Goal: Navigation & Orientation: Understand site structure

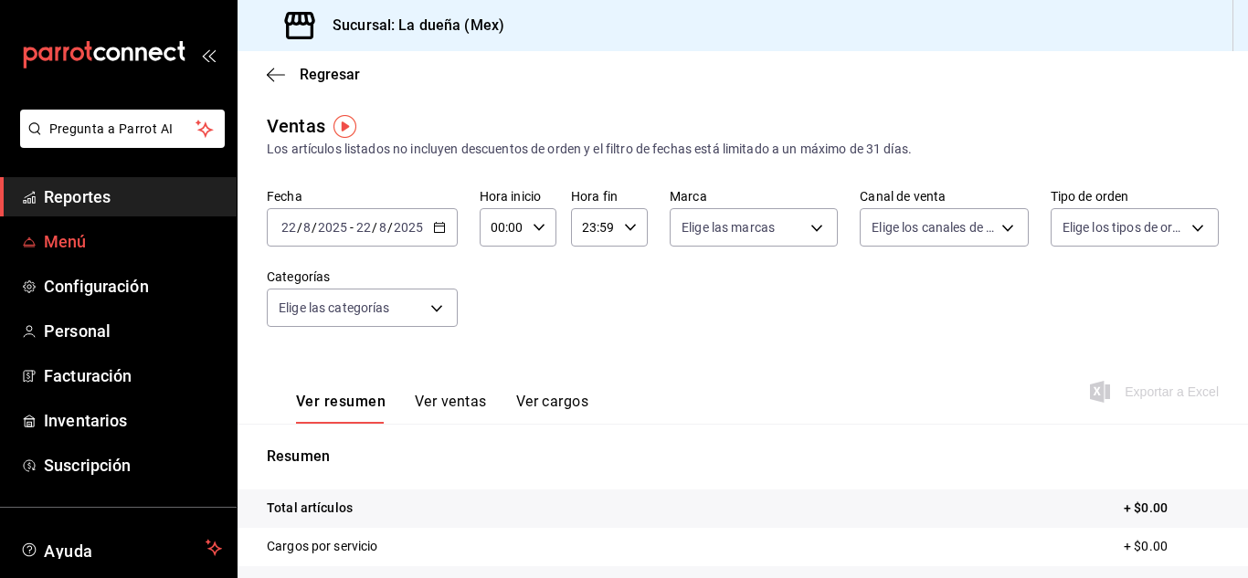
click at [132, 247] on span "Menú" at bounding box center [133, 241] width 178 height 25
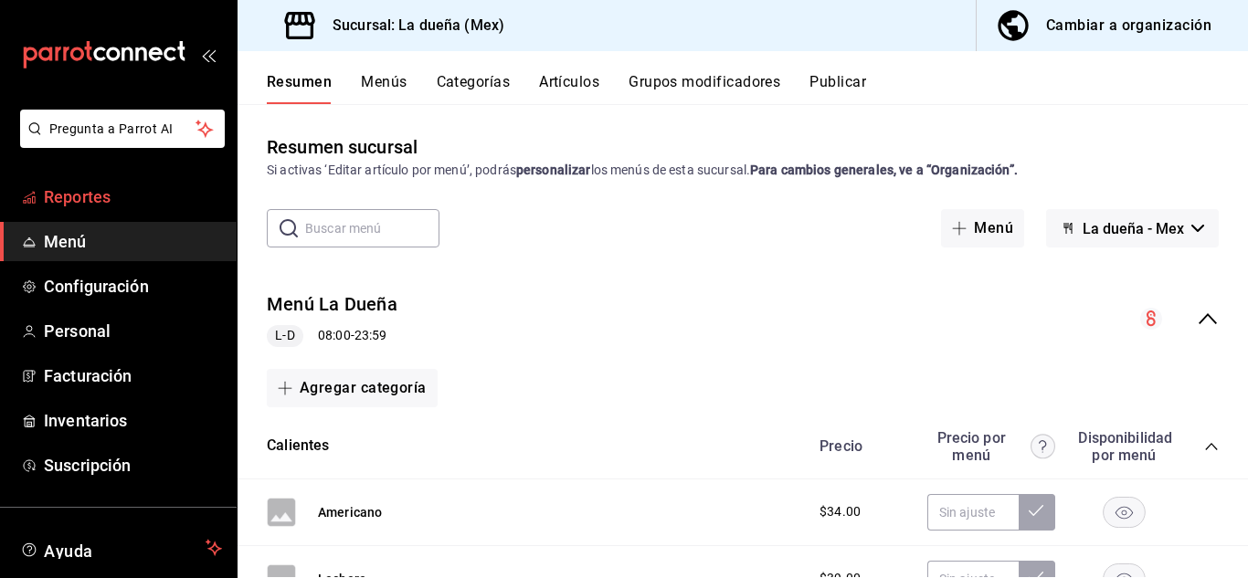
click at [128, 190] on span "Reportes" at bounding box center [133, 197] width 178 height 25
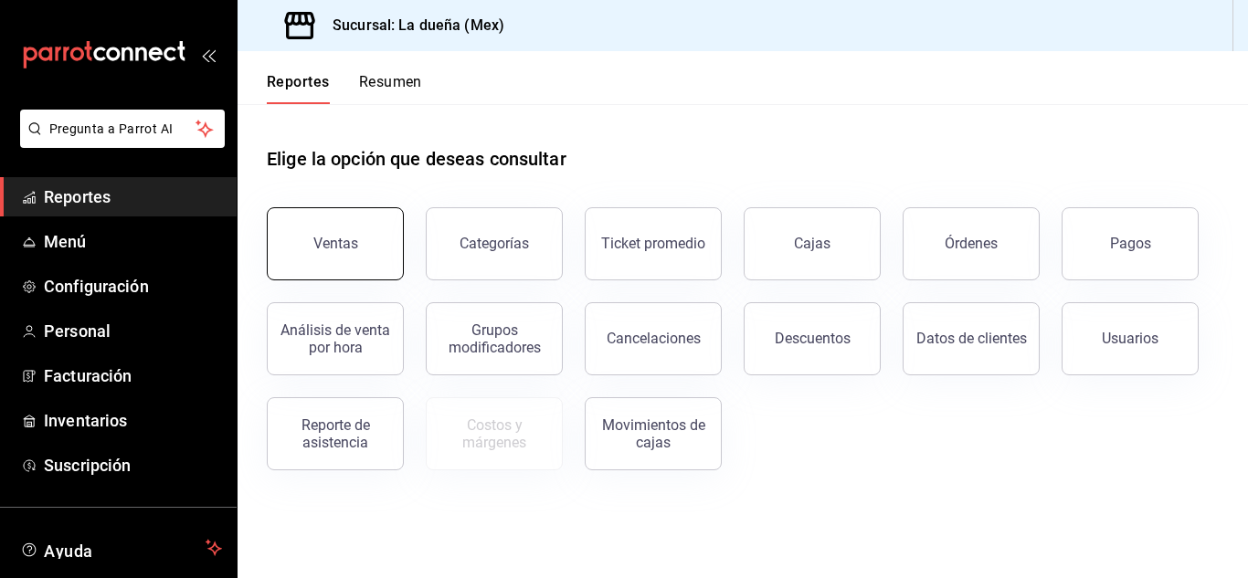
click at [348, 267] on button "Ventas" at bounding box center [335, 243] width 137 height 73
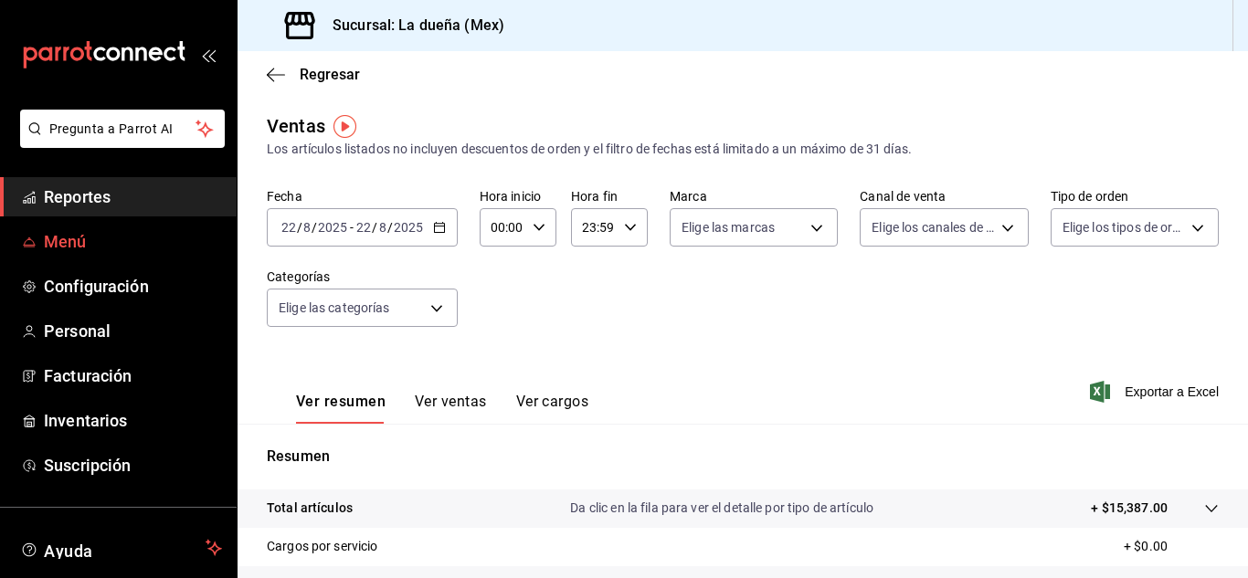
click at [126, 237] on span "Menú" at bounding box center [133, 241] width 178 height 25
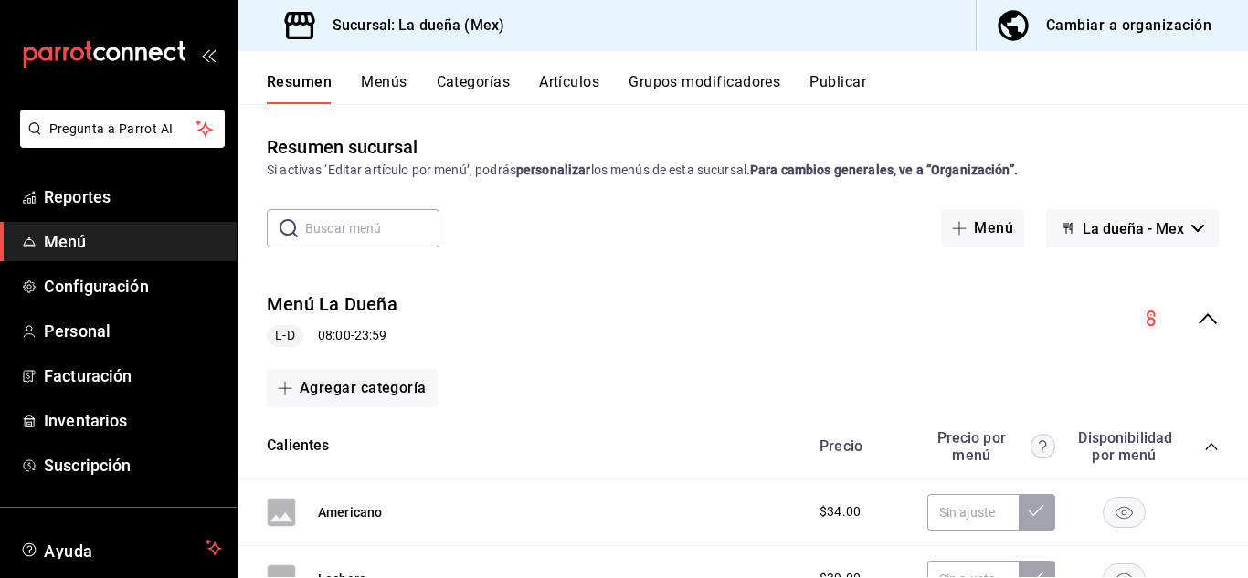
click at [574, 74] on button "Artículos" at bounding box center [569, 88] width 60 height 31
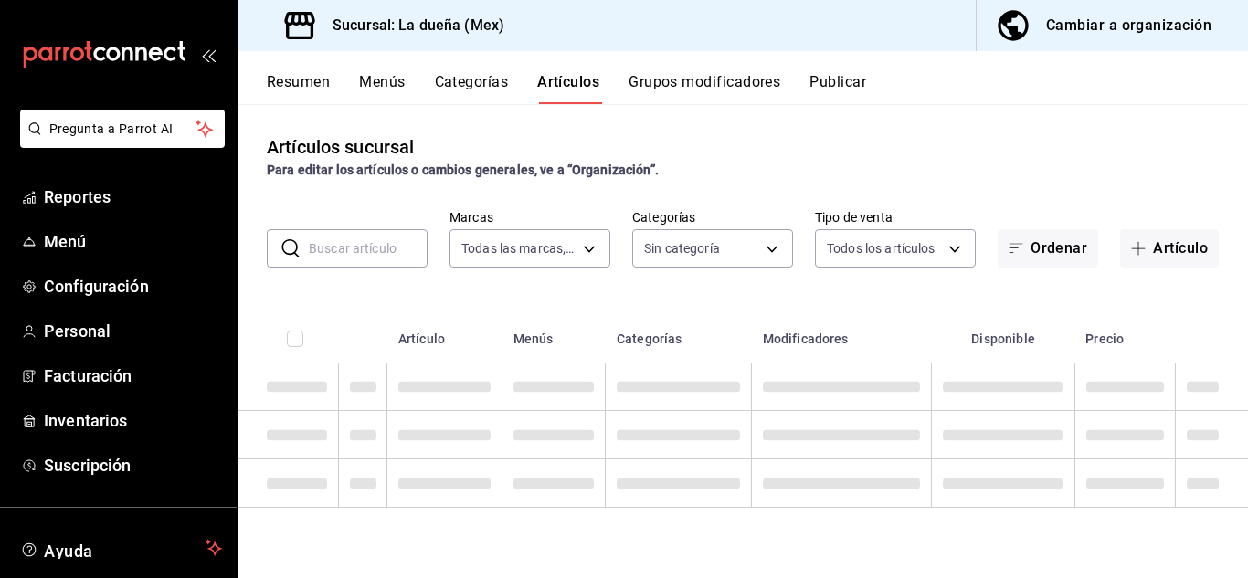
type input "94d1fdea-8a7d-4b32-b323-0b3e1f4f959b"
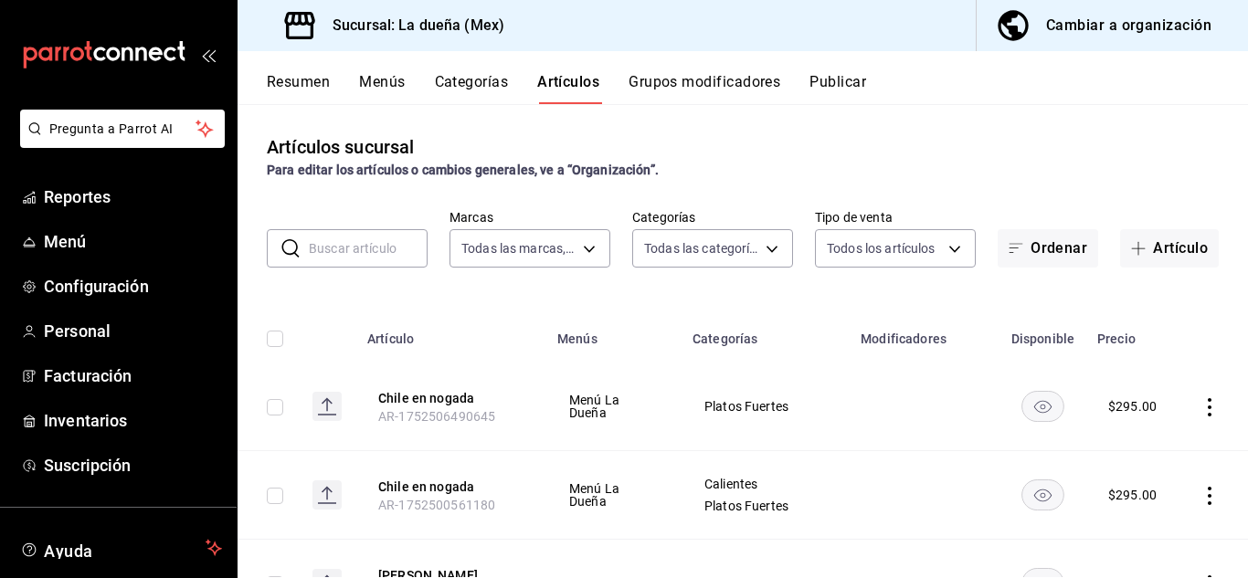
type input "a2aa69ab-83c0-4686-ab8d-6735f58a3581,74e8e9d8-c01d-4c29-8c0f-aa012c9a45fa,93771…"
click at [368, 80] on button "Menús" at bounding box center [382, 88] width 46 height 31
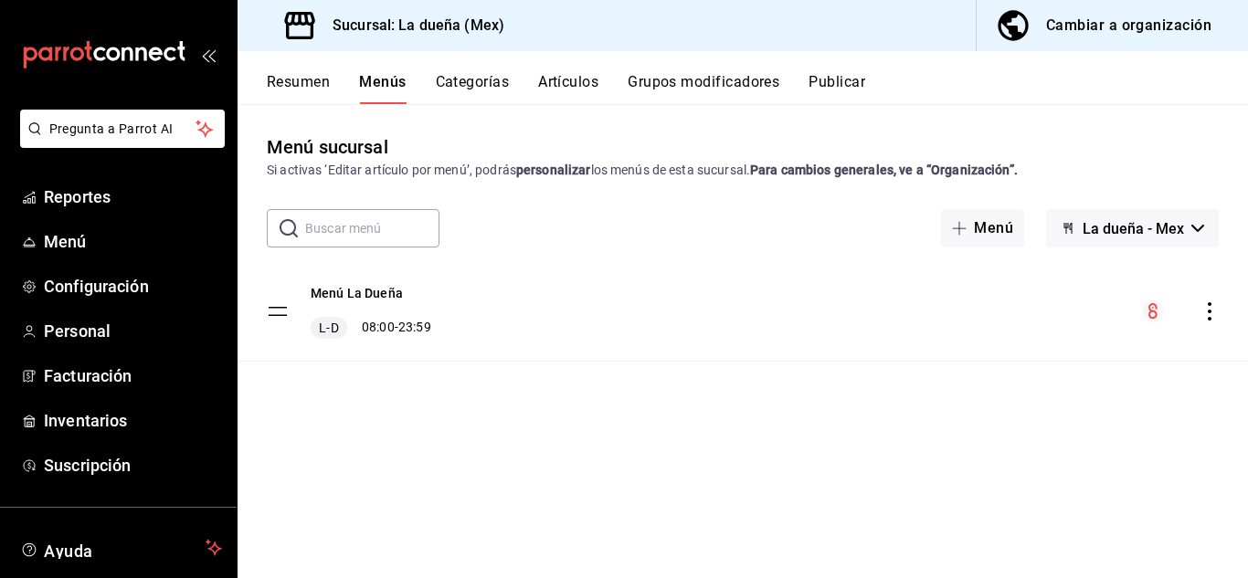
click at [311, 82] on button "Resumen" at bounding box center [298, 88] width 63 height 31
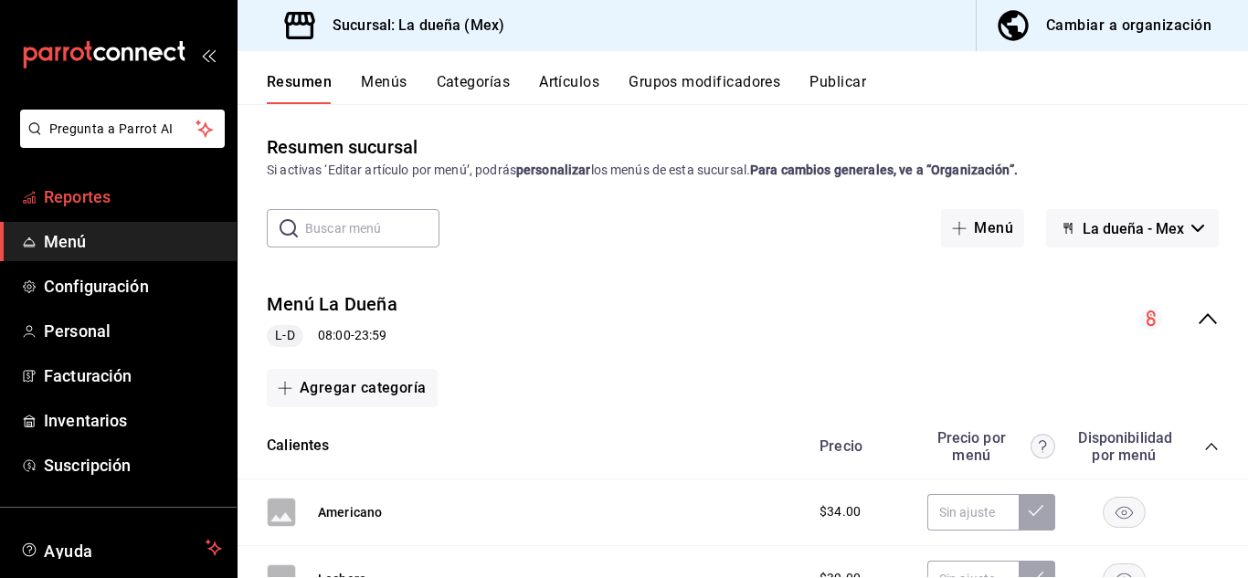
click at [79, 197] on span "Reportes" at bounding box center [133, 197] width 178 height 25
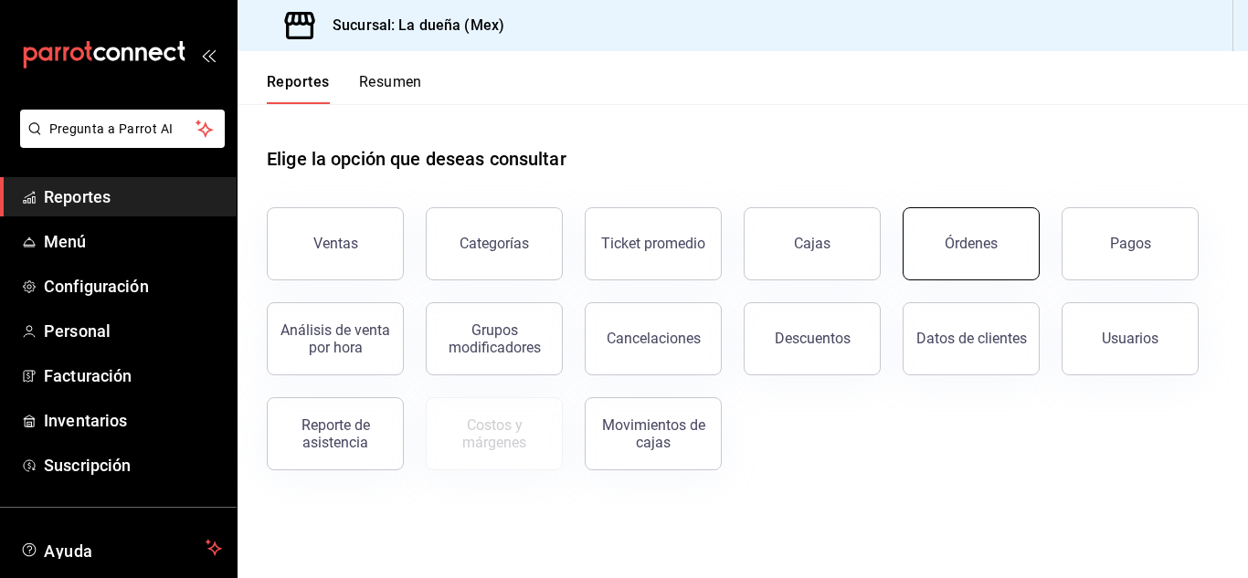
click at [971, 229] on button "Órdenes" at bounding box center [970, 243] width 137 height 73
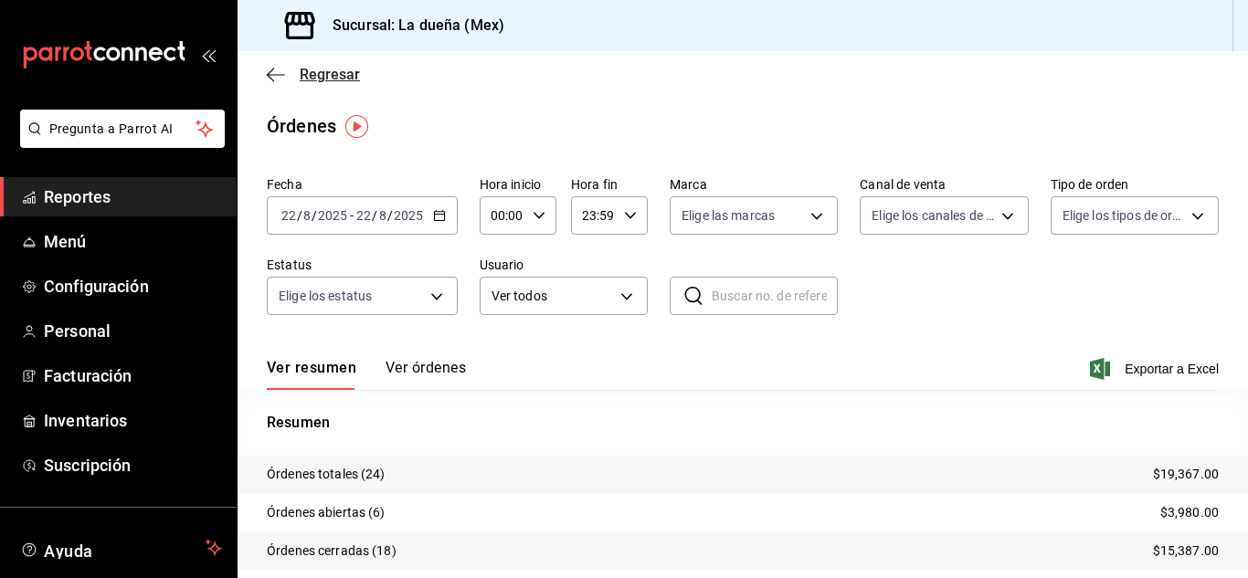
click at [272, 75] on icon "button" at bounding box center [276, 74] width 18 height 1
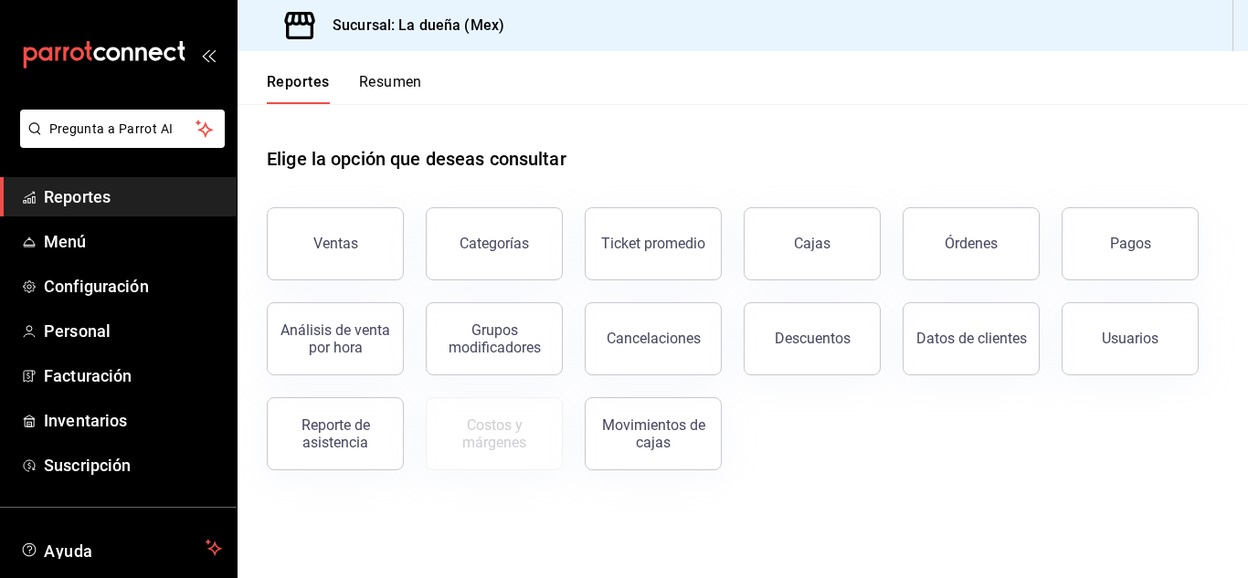
click at [376, 74] on button "Resumen" at bounding box center [390, 88] width 63 height 31
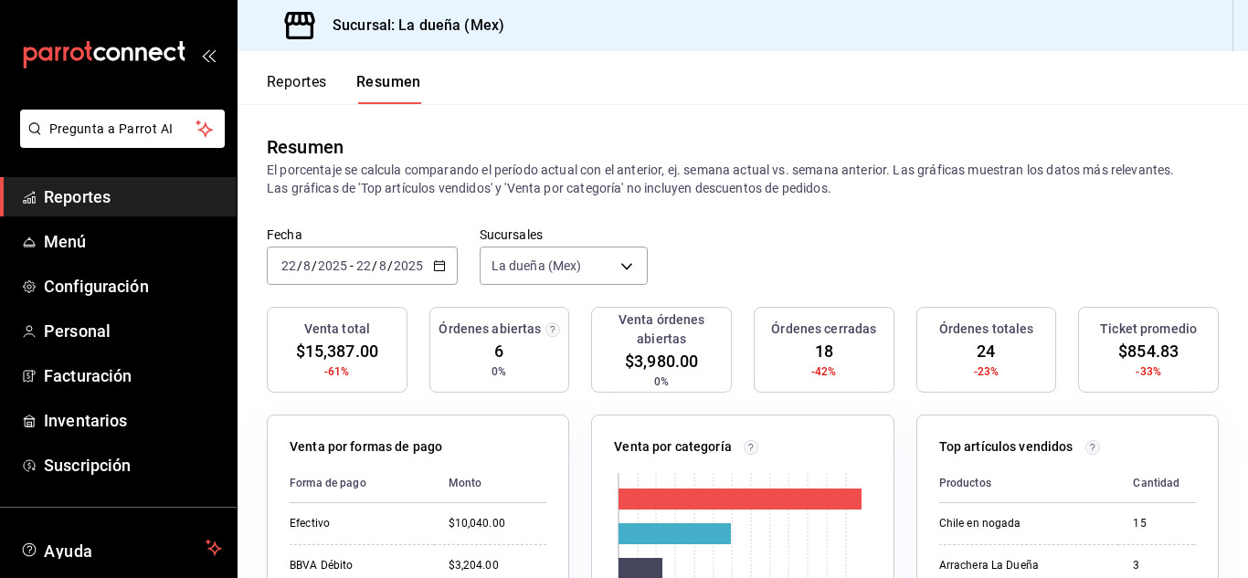
click at [288, 81] on button "Reportes" at bounding box center [297, 88] width 60 height 31
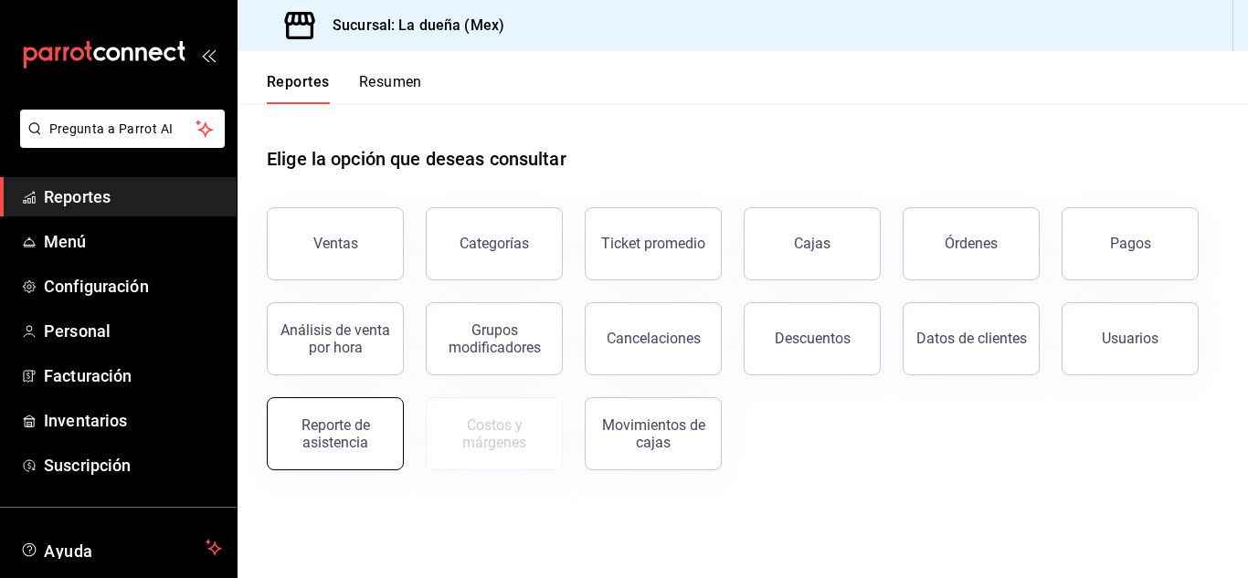
click at [337, 446] on div "Reporte de asistencia" at bounding box center [335, 434] width 113 height 35
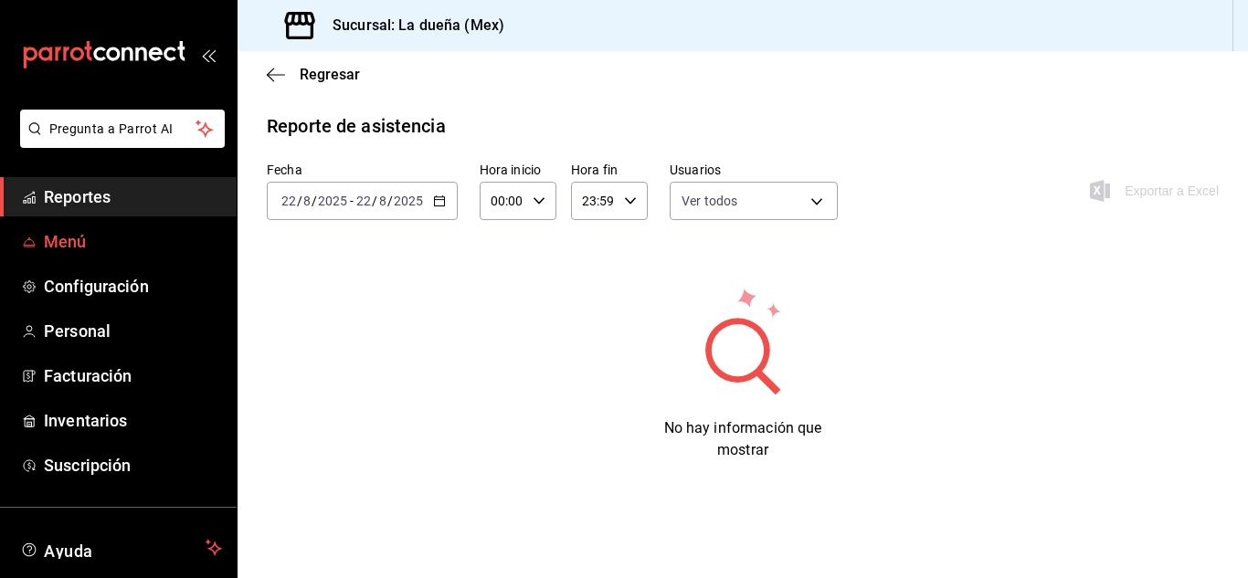
click at [87, 235] on span "Menú" at bounding box center [133, 241] width 178 height 25
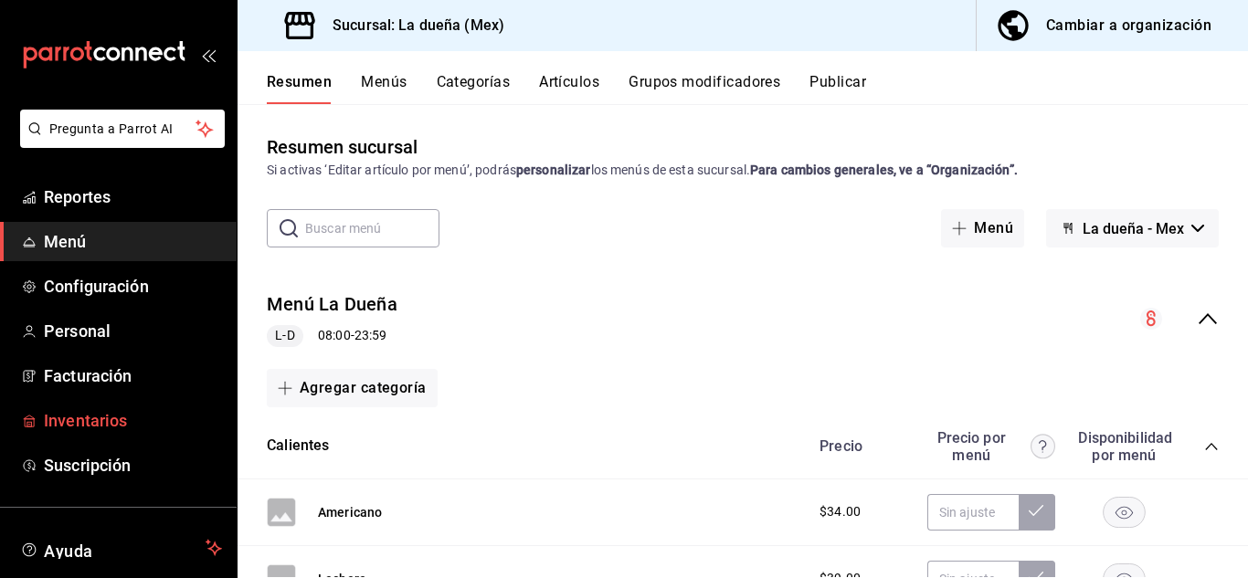
click at [90, 407] on link "Inventarios" at bounding box center [118, 420] width 237 height 39
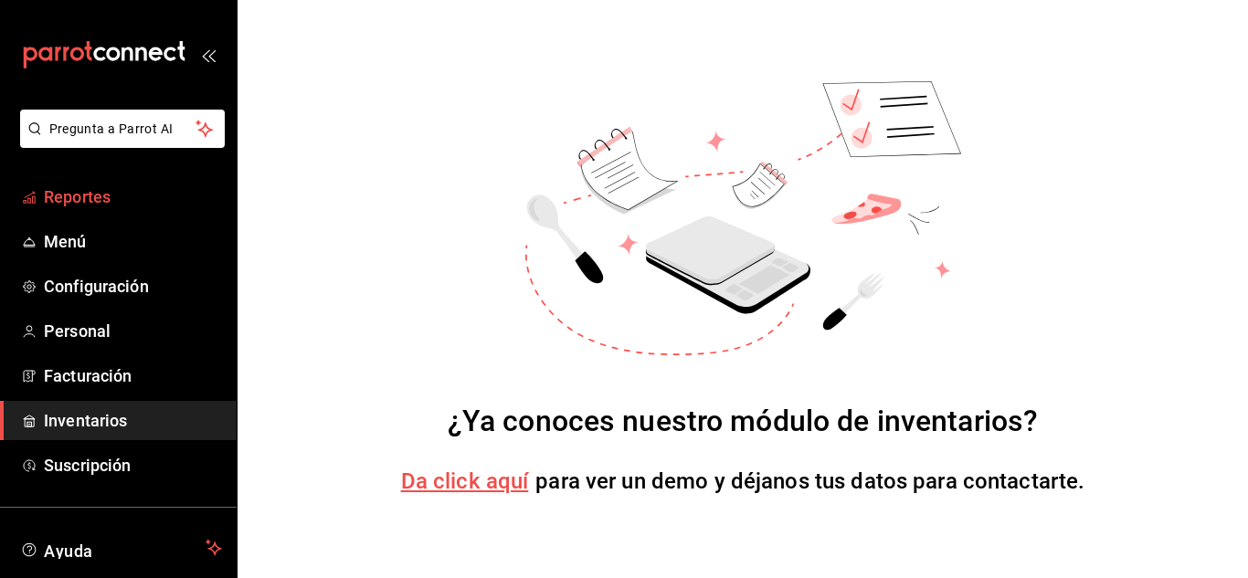
click at [119, 196] on span "Reportes" at bounding box center [133, 197] width 178 height 25
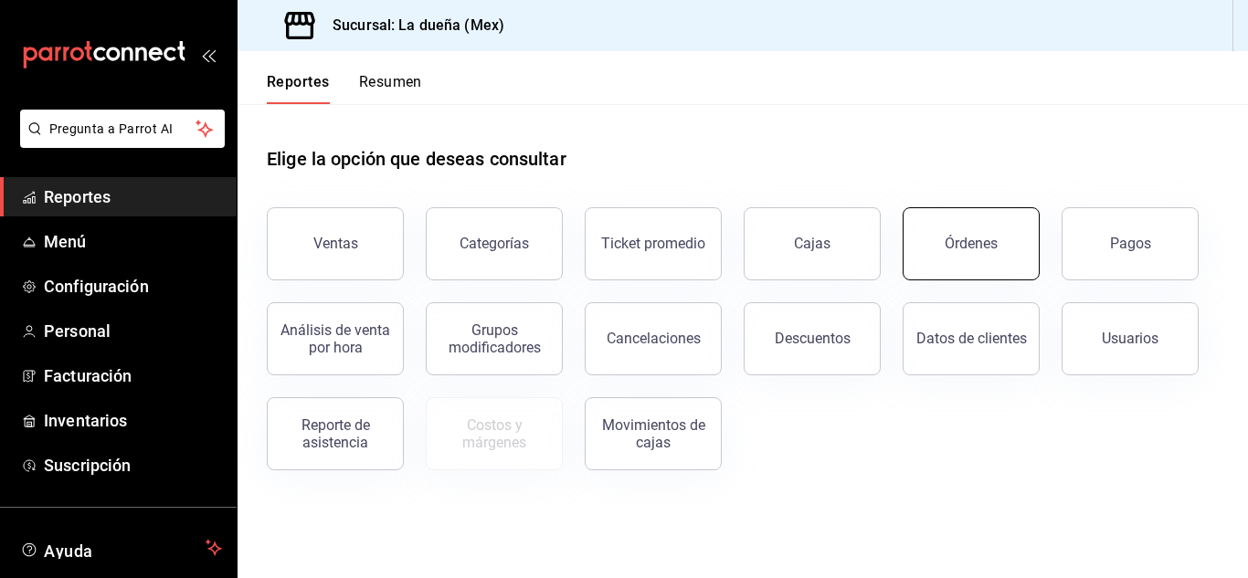
click at [967, 240] on div "Órdenes" at bounding box center [970, 243] width 53 height 17
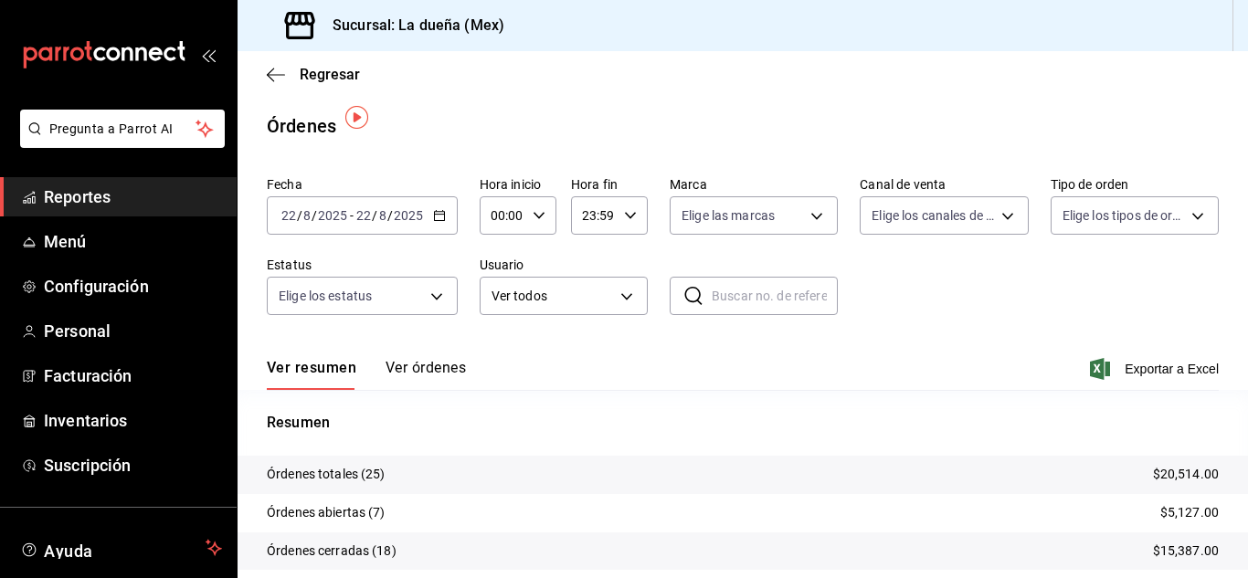
scroll to position [139, 0]
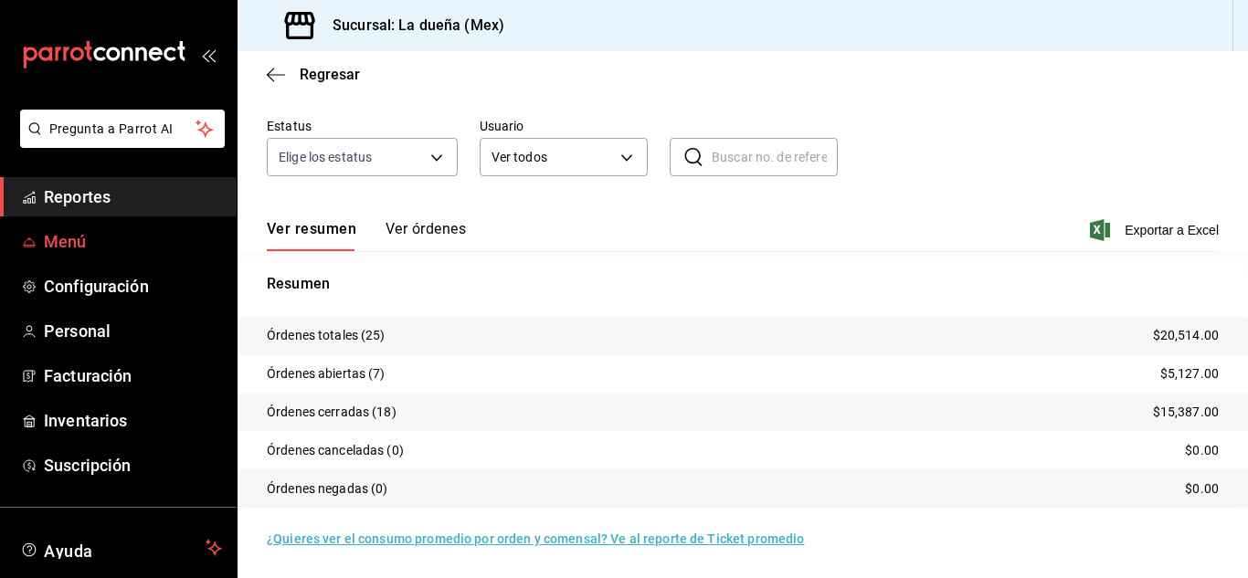
click at [96, 236] on span "Menú" at bounding box center [133, 241] width 178 height 25
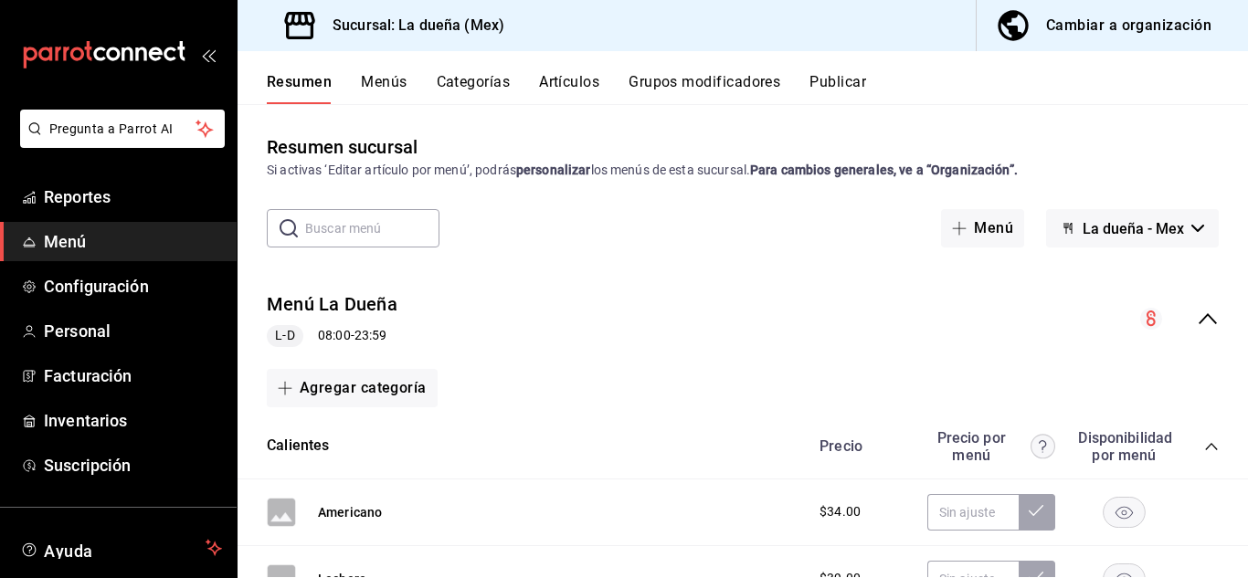
click at [384, 77] on button "Menús" at bounding box center [384, 88] width 46 height 31
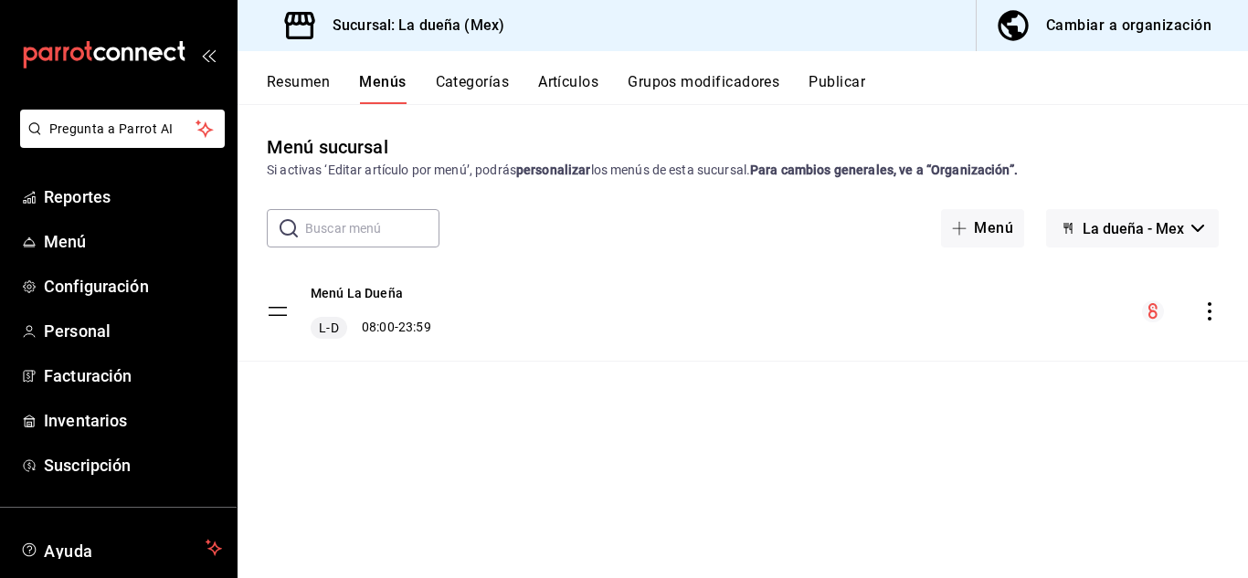
click at [470, 82] on button "Categorías" at bounding box center [473, 88] width 74 height 31
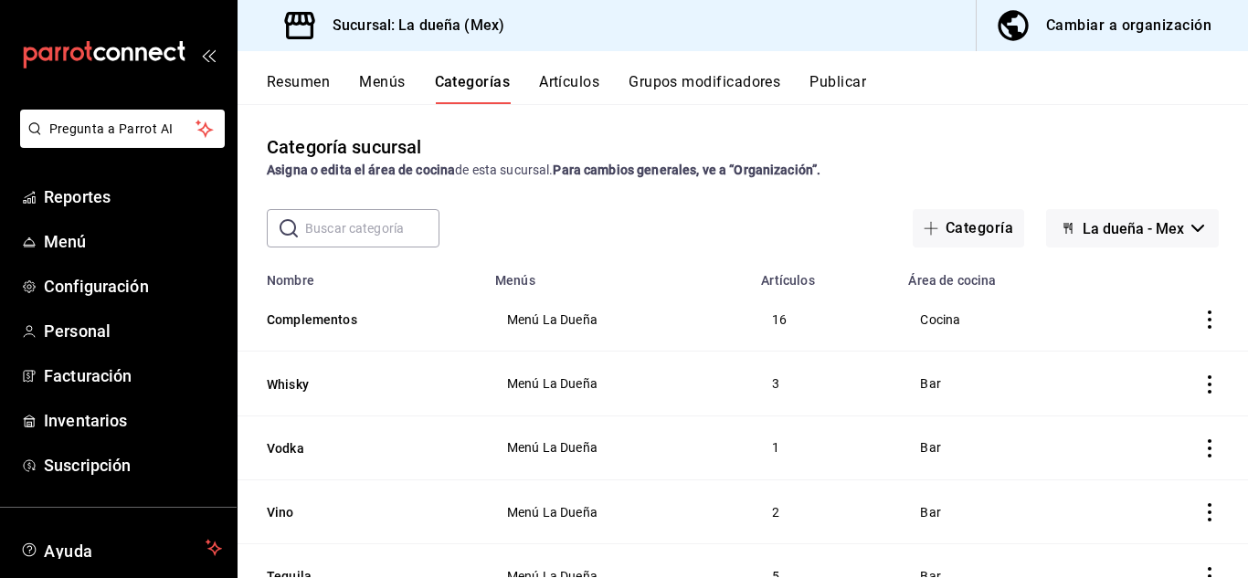
click at [568, 75] on button "Artículos" at bounding box center [569, 88] width 60 height 31
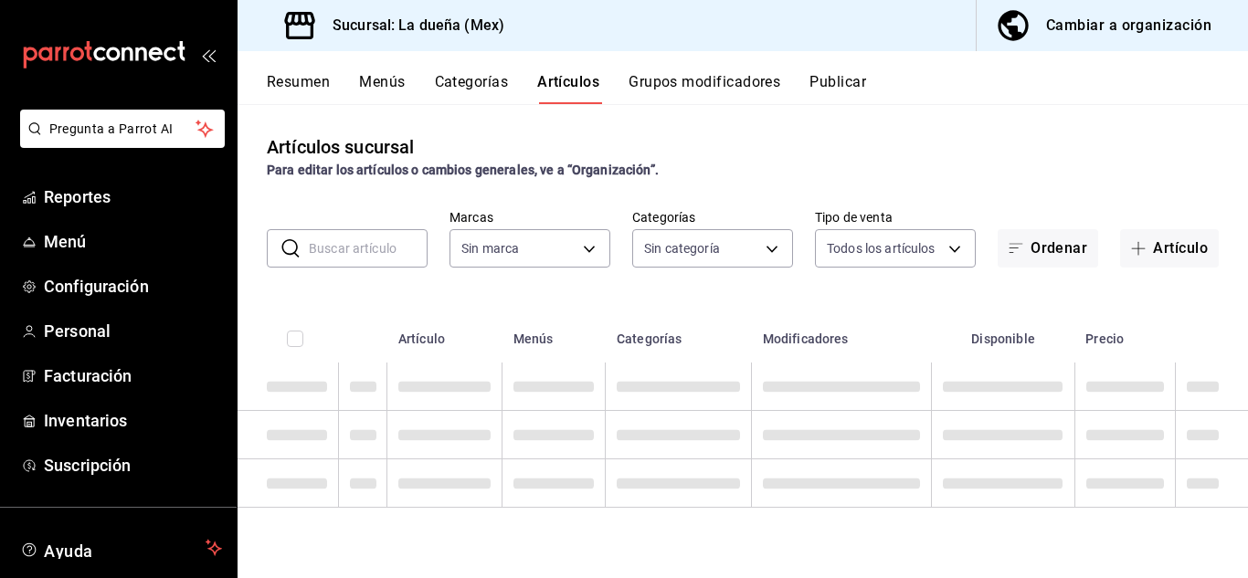
type input "94d1fdea-8a7d-4b32-b323-0b3e1f4f959b"
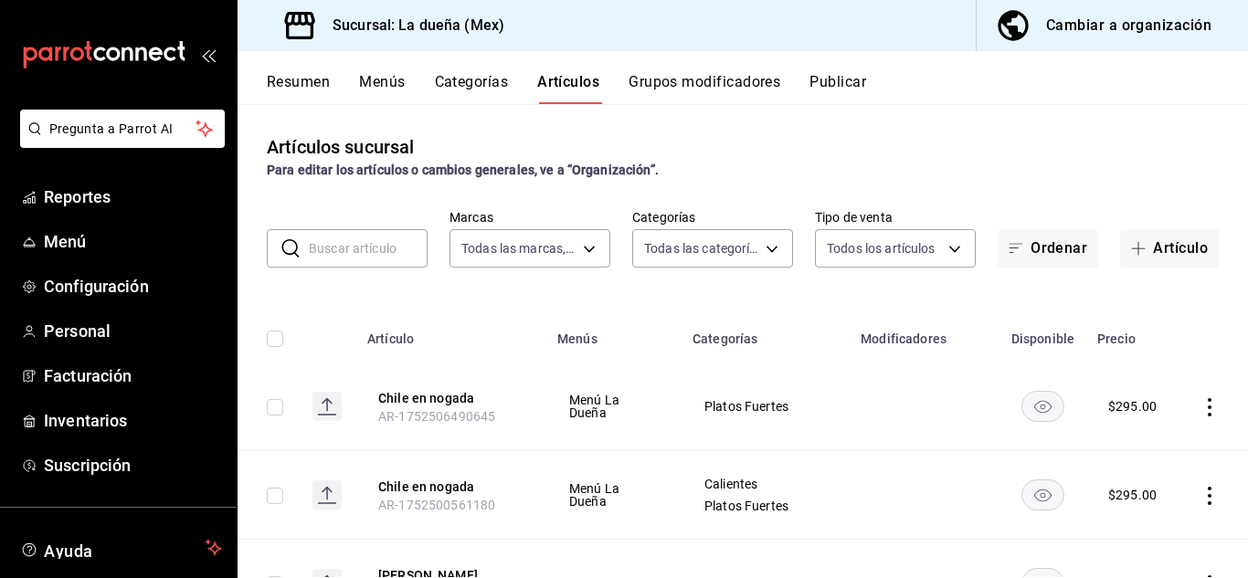
type input "a2aa69ab-83c0-4686-ab8d-6735f58a3581,74e8e9d8-c01d-4c29-8c0f-aa012c9a45fa,93771…"
click at [465, 82] on button "Categorías" at bounding box center [472, 88] width 74 height 31
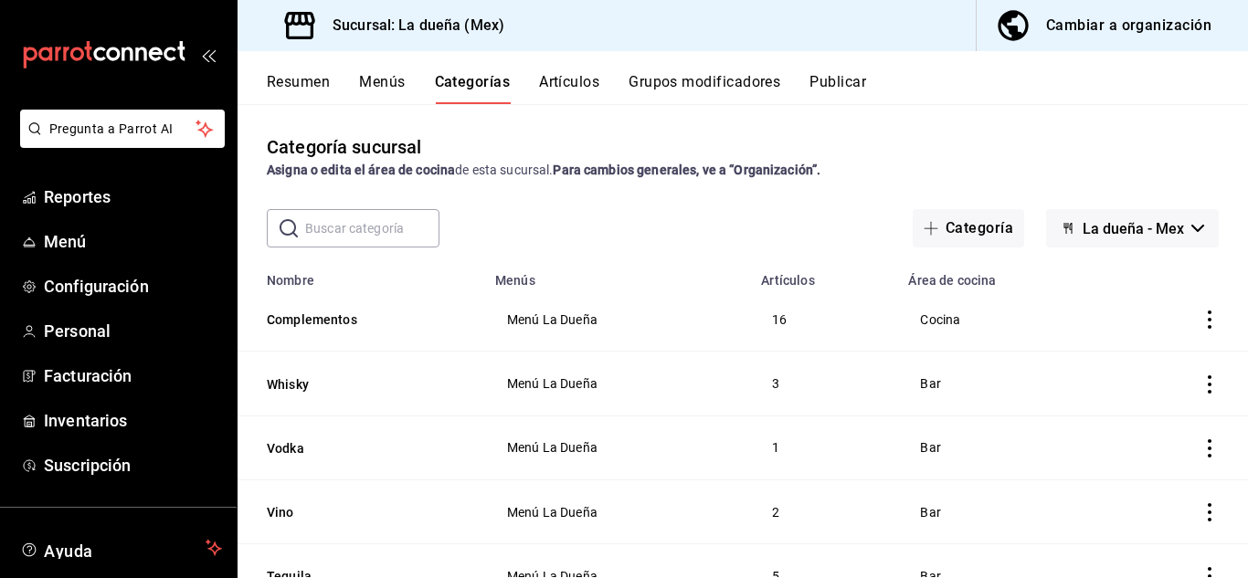
scroll to position [414, 0]
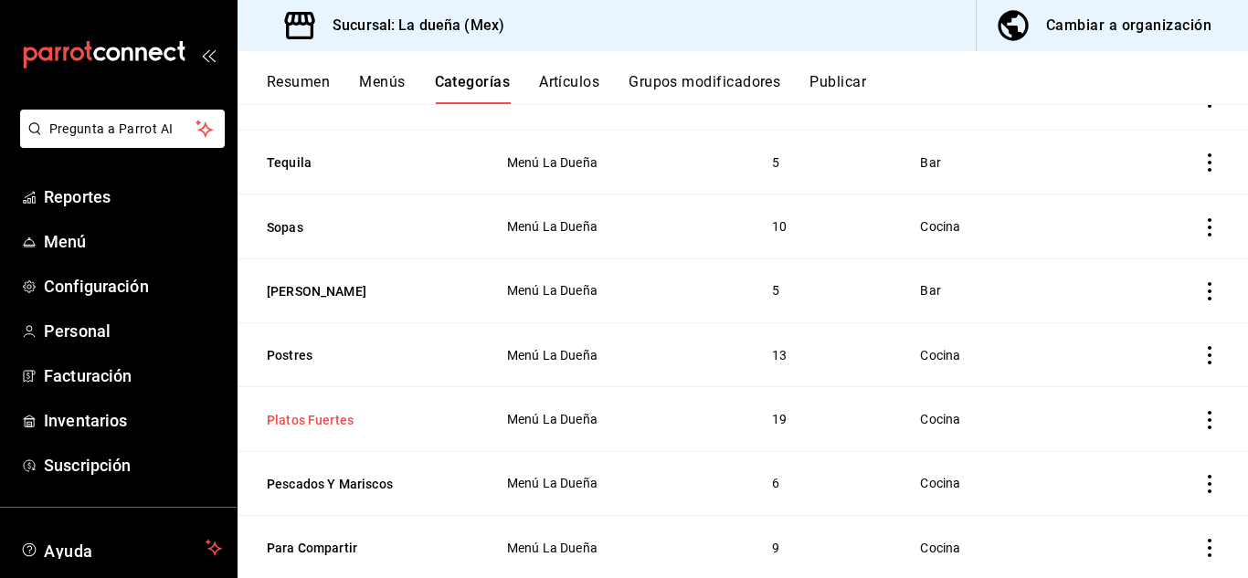
click at [405, 414] on button "Platos Fuertes" at bounding box center [358, 420] width 183 height 18
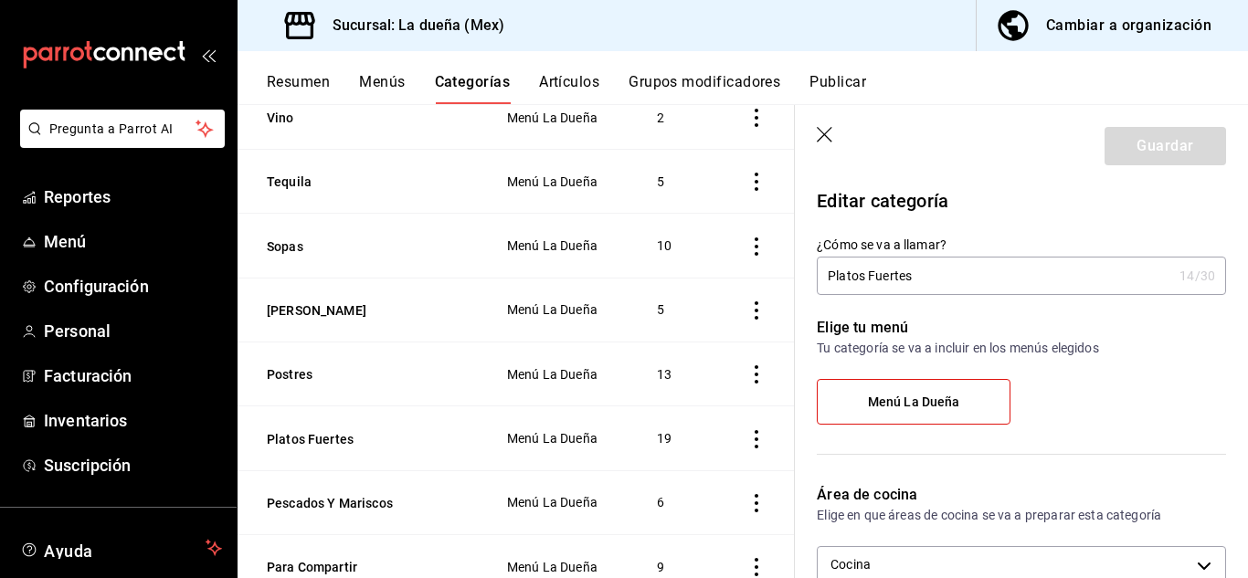
click at [296, 84] on button "Resumen" at bounding box center [298, 88] width 63 height 31
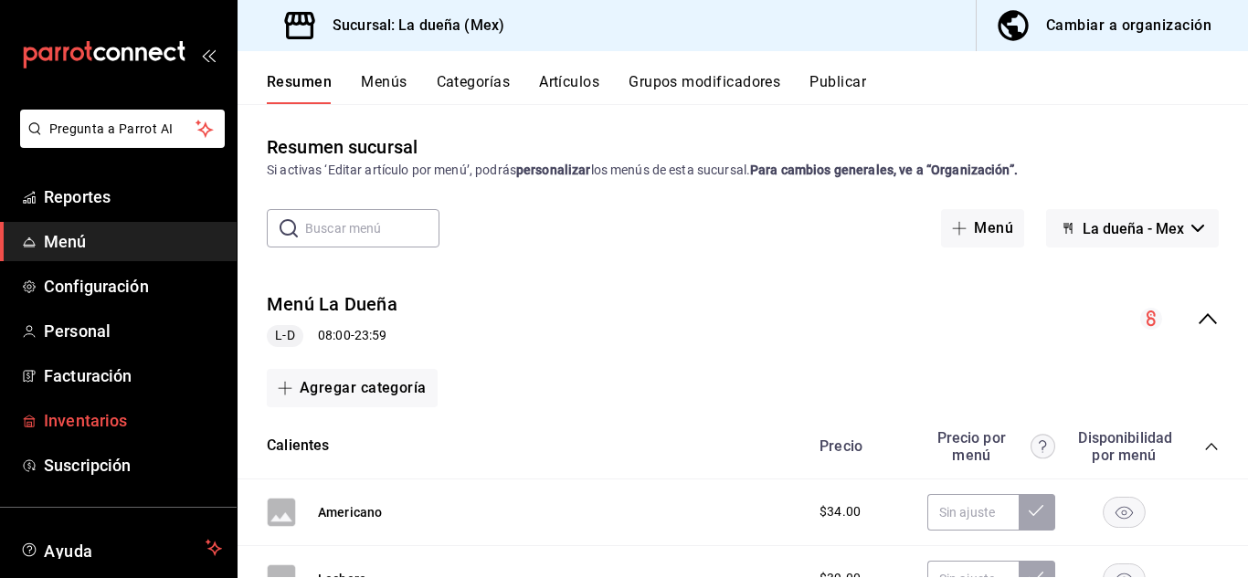
click at [119, 417] on span "Inventarios" at bounding box center [133, 420] width 178 height 25
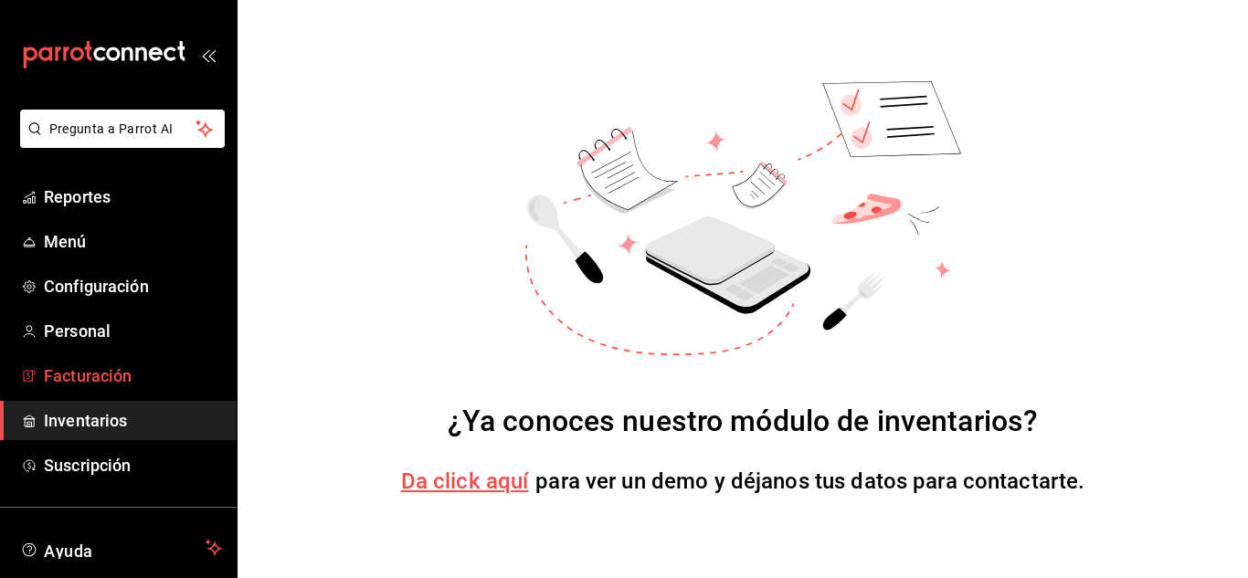
click at [111, 375] on span "Facturación" at bounding box center [133, 376] width 178 height 25
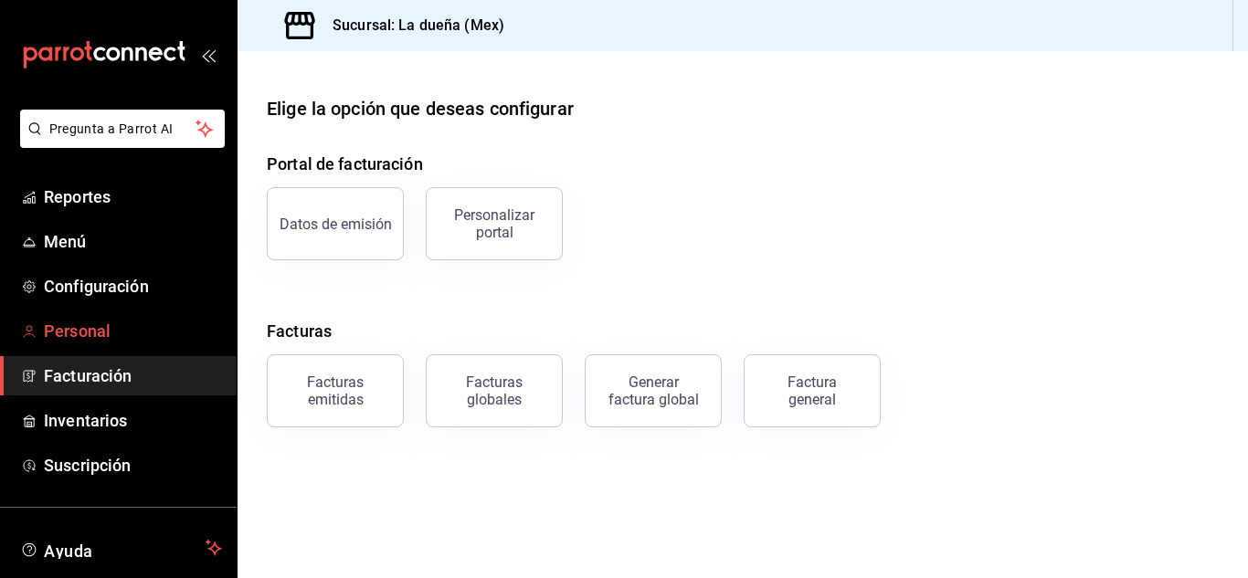
click at [126, 320] on span "Personal" at bounding box center [133, 331] width 178 height 25
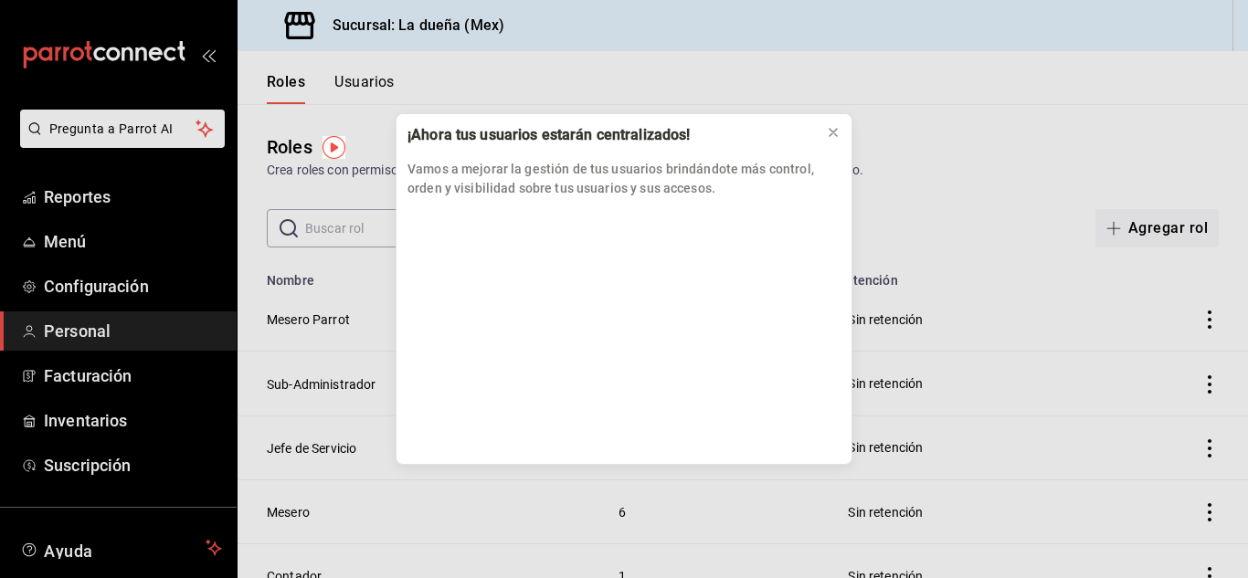
click at [117, 284] on div "¡Ahora tus usuarios estarán centralizados! Vamos a mejorar la gestión de tus us…" at bounding box center [624, 289] width 1248 height 578
click at [832, 130] on icon at bounding box center [833, 132] width 15 height 15
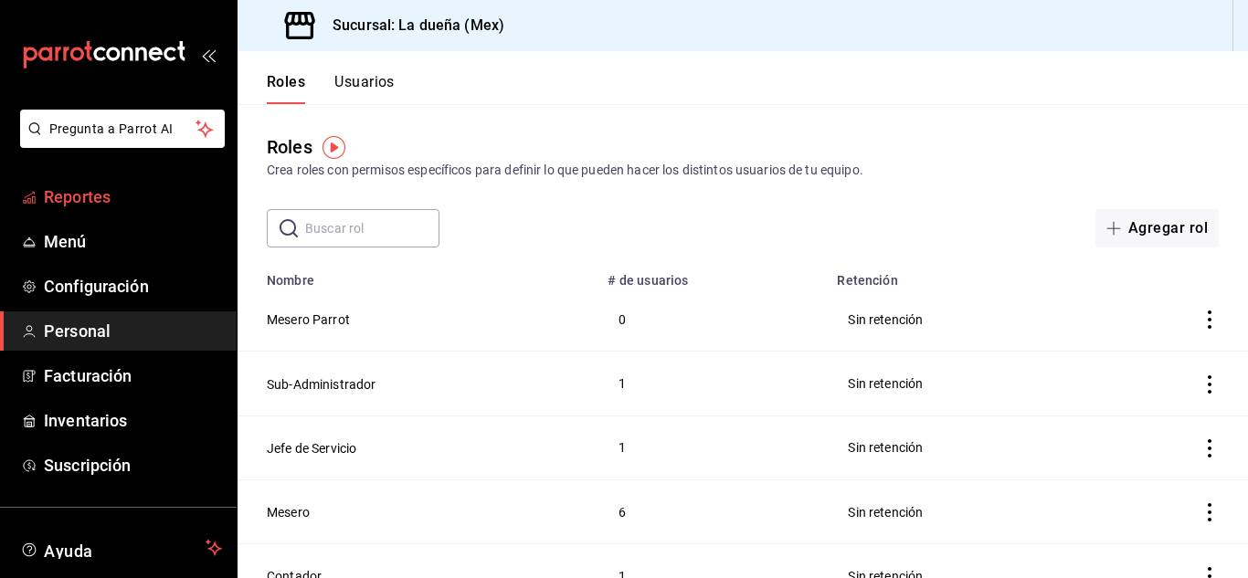
click at [103, 206] on span "Reportes" at bounding box center [133, 197] width 178 height 25
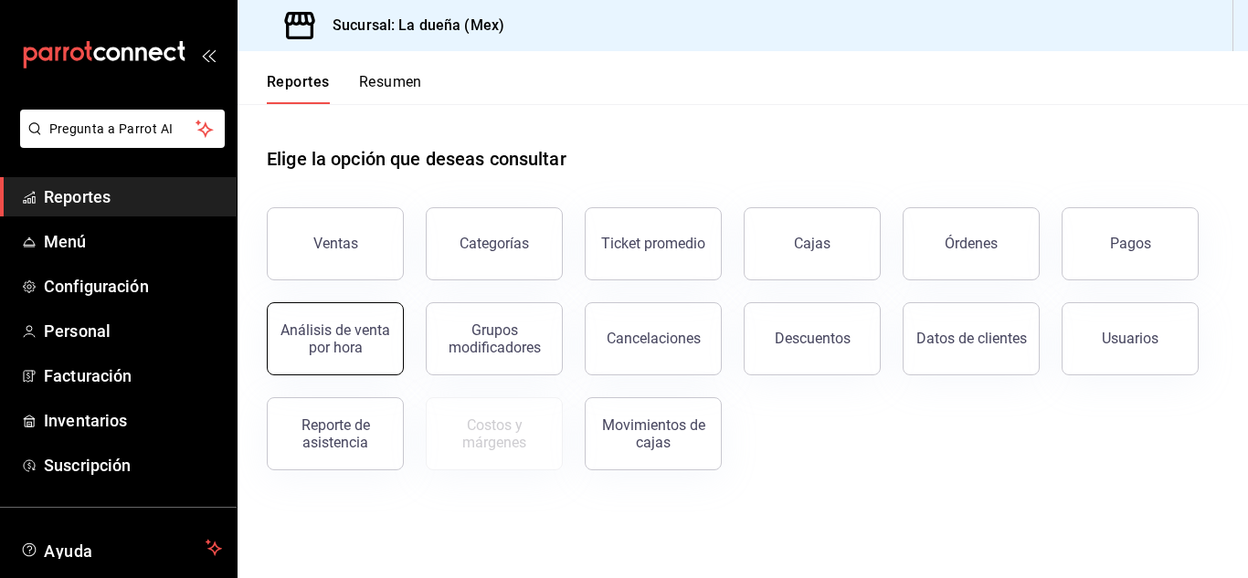
click at [331, 318] on button "Análisis de venta por hora" at bounding box center [335, 338] width 137 height 73
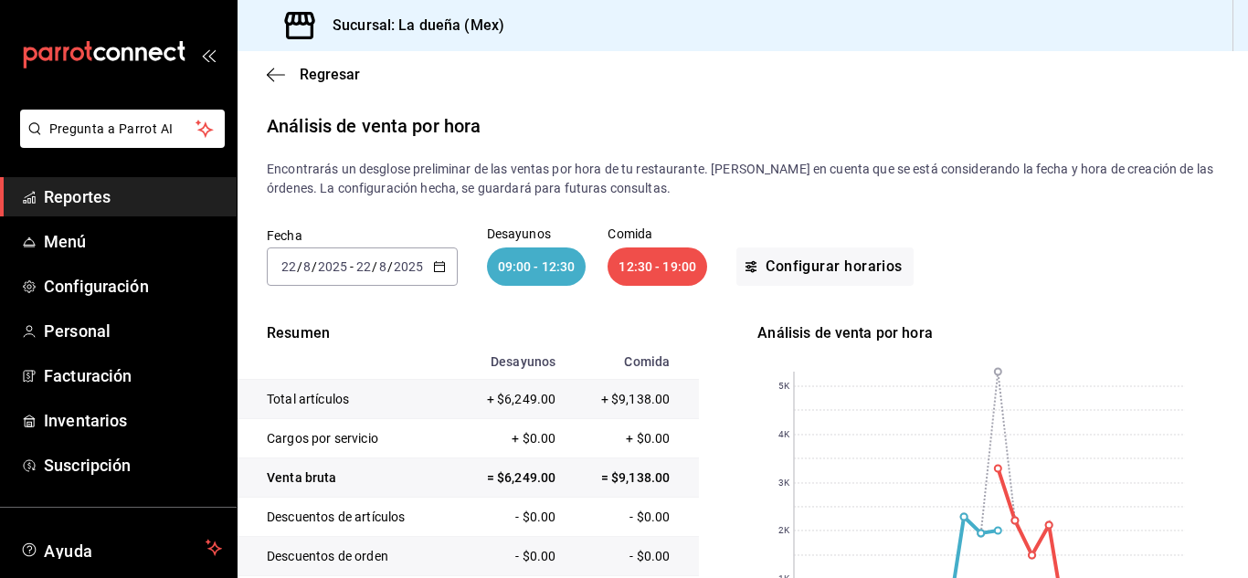
scroll to position [461, 0]
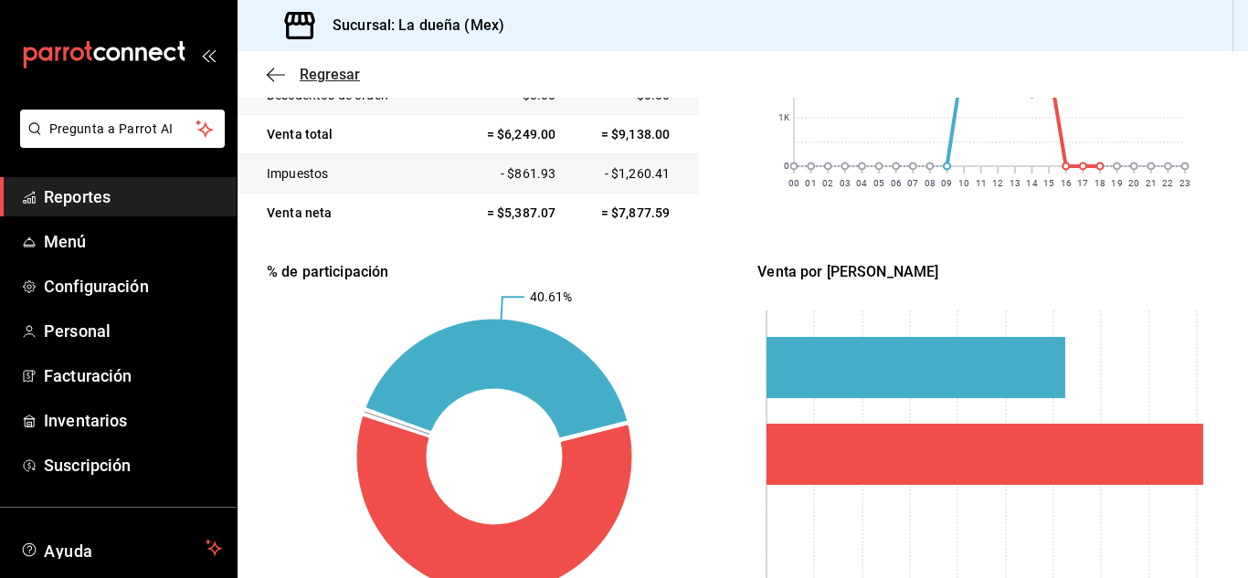
click at [282, 70] on icon "button" at bounding box center [276, 75] width 18 height 16
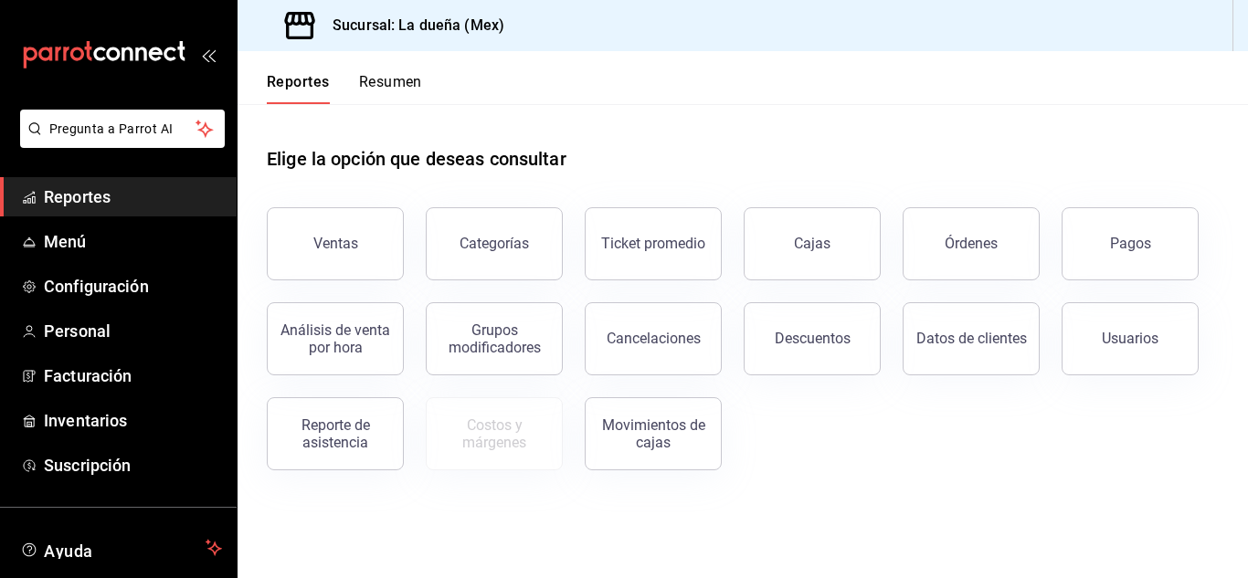
click at [397, 72] on div "Reportes Resumen" at bounding box center [329, 77] width 185 height 53
click at [397, 83] on button "Resumen" at bounding box center [390, 88] width 63 height 31
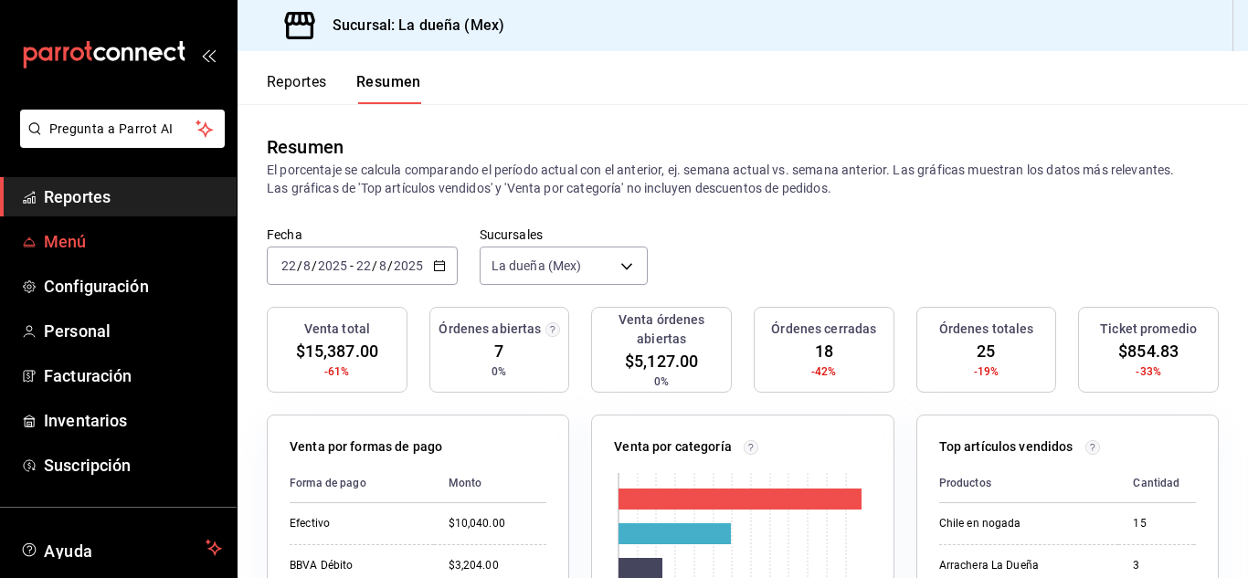
click at [62, 239] on span "Menú" at bounding box center [133, 241] width 178 height 25
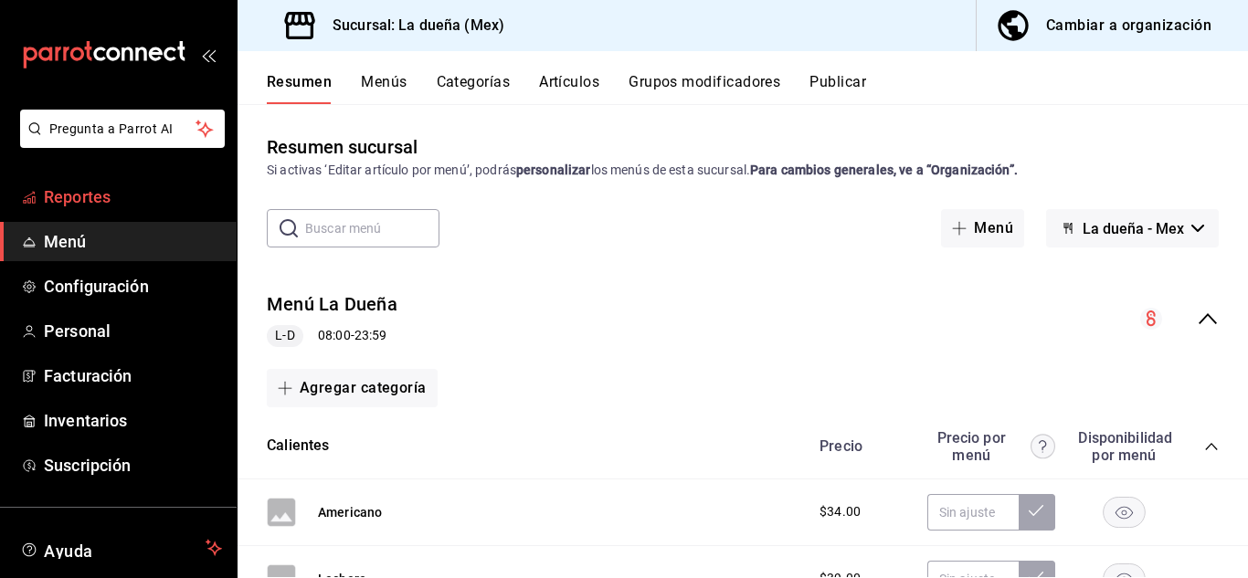
click at [79, 201] on span "Reportes" at bounding box center [133, 197] width 178 height 25
